Goal: Task Accomplishment & Management: Use online tool/utility

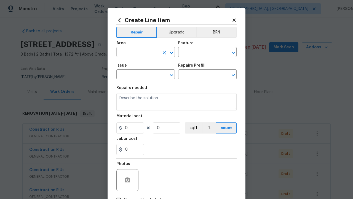
click at [136, 48] on input "text" at bounding box center [137, 52] width 43 height 9
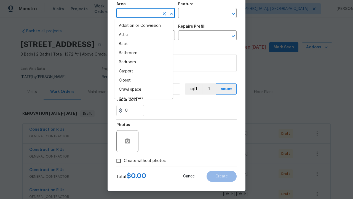
type input "Bedroom"
type input "Addition or Conversion"
